Goal: Transaction & Acquisition: Purchase product/service

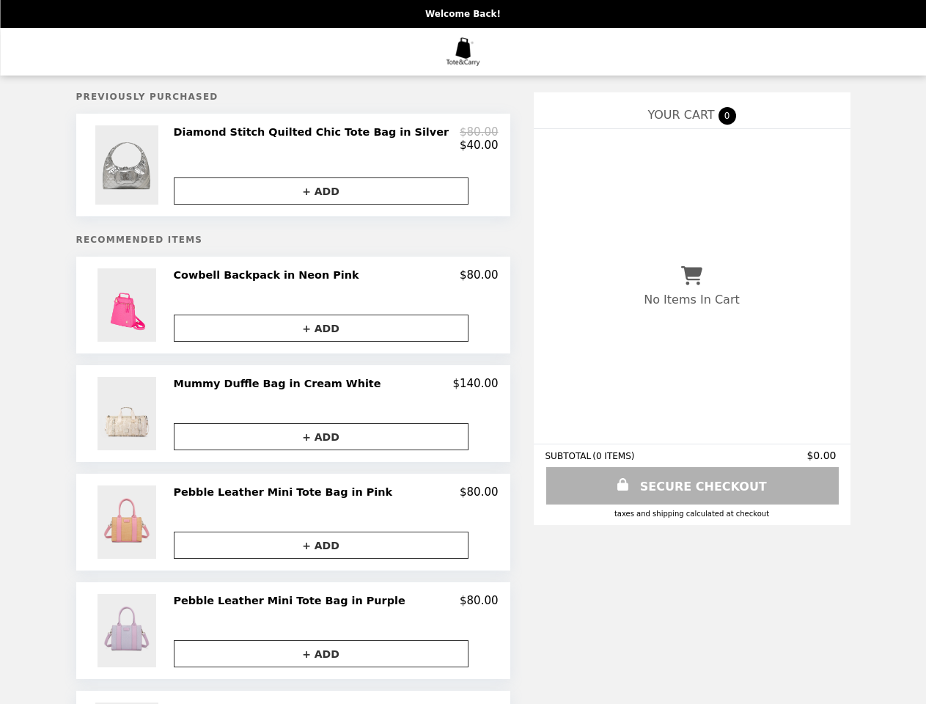
click at [157, 169] on img at bounding box center [128, 164] width 67 height 79
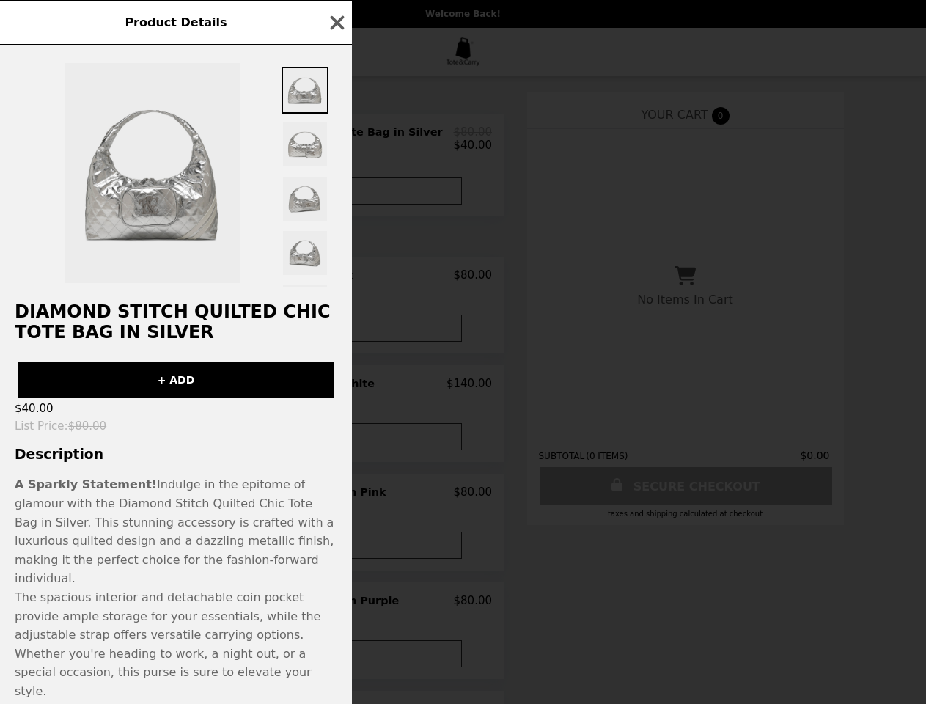
click at [157, 312] on div "Product Details Diamond Stitch Quilted Chic Tote Bag in Silver + ADD $40.00 Lis…" at bounding box center [463, 352] width 926 height 704
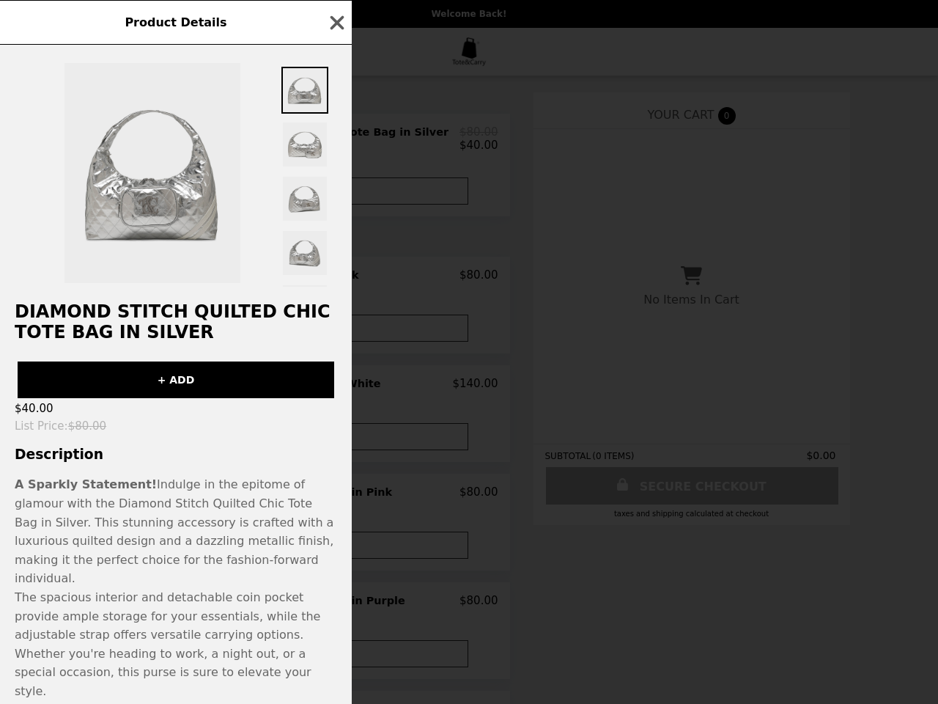
click at [336, 283] on div at bounding box center [176, 166] width 352 height 242
click at [336, 335] on div "Product Details Diamond Stitch Quilted Chic Tote Bag in Silver + ADD $40.00 Lis…" at bounding box center [469, 352] width 938 height 704
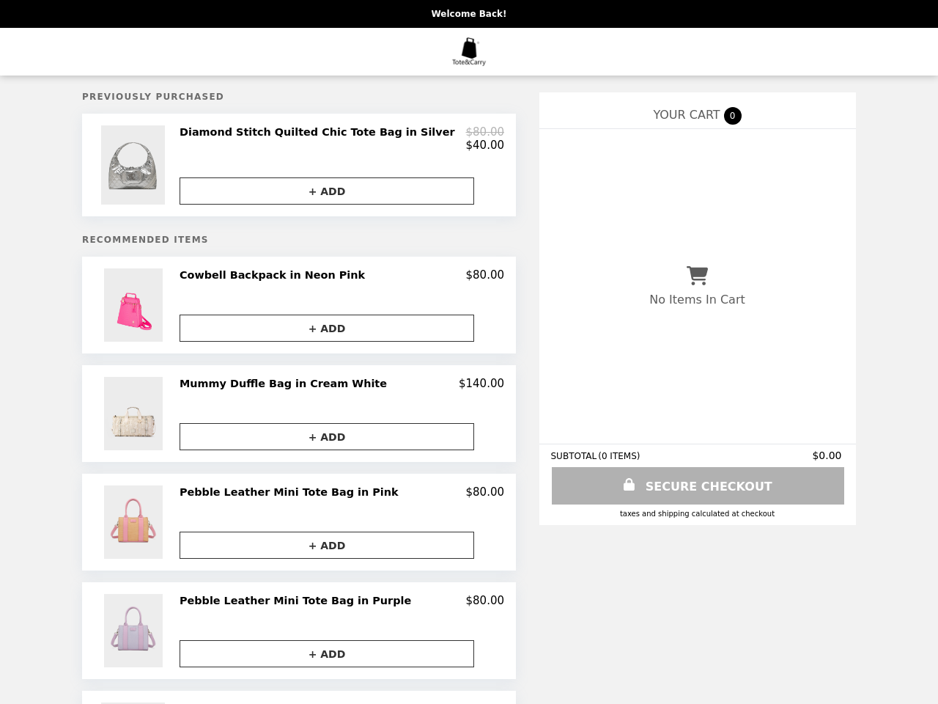
click at [157, 421] on img at bounding box center [135, 413] width 62 height 73
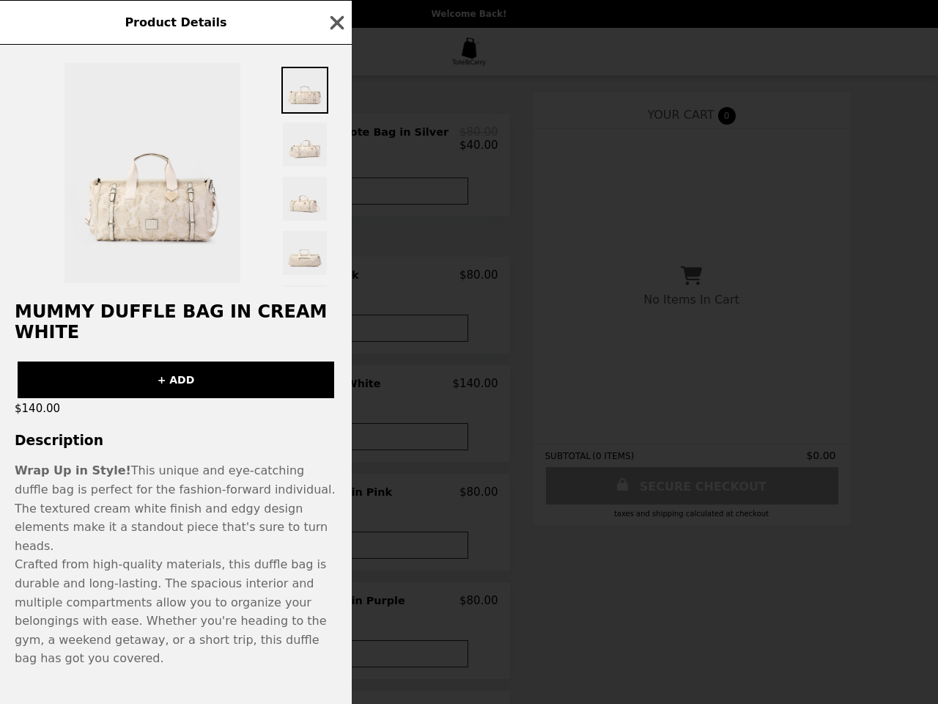
click at [336, 391] on div "Product Details Mummy Duffle Bag in Cream White + ADD $140.00 Description Wrap …" at bounding box center [469, 352] width 938 height 704
